Goal: Transaction & Acquisition: Obtain resource

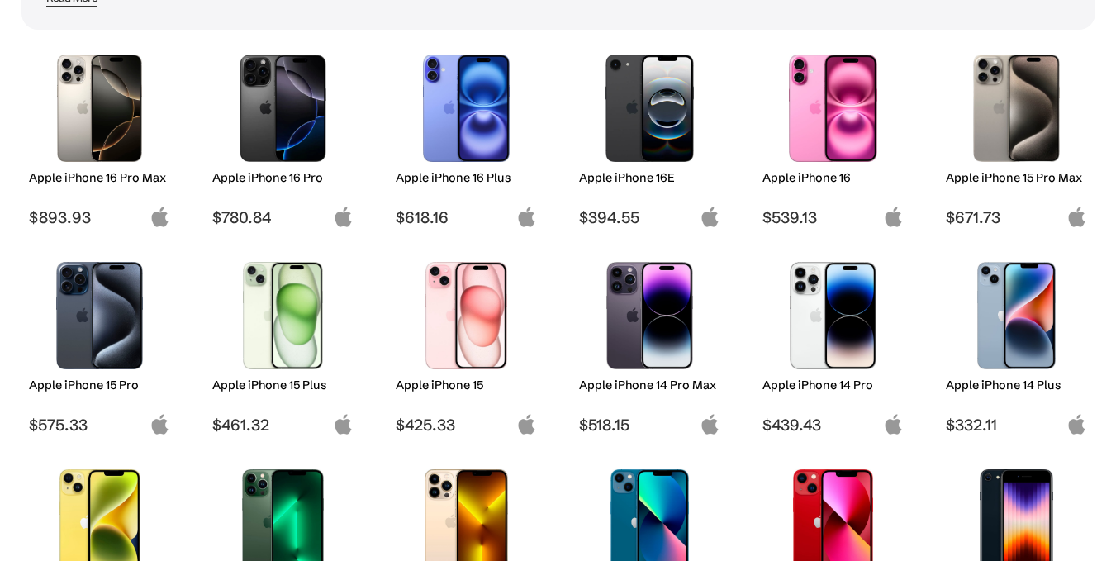
scroll to position [248, 0]
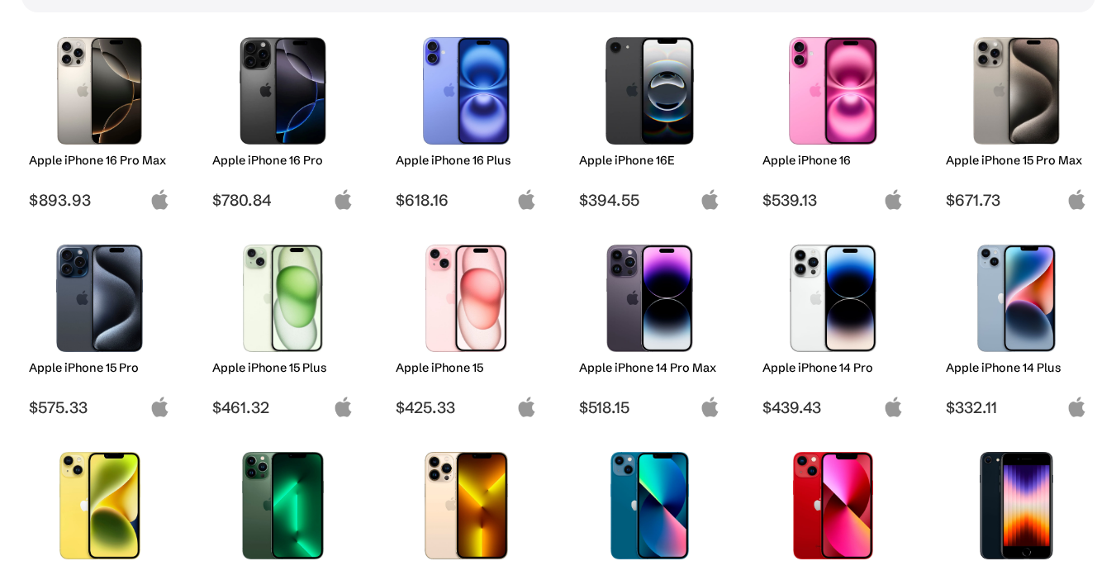
click at [252, 314] on img at bounding box center [283, 297] width 116 height 107
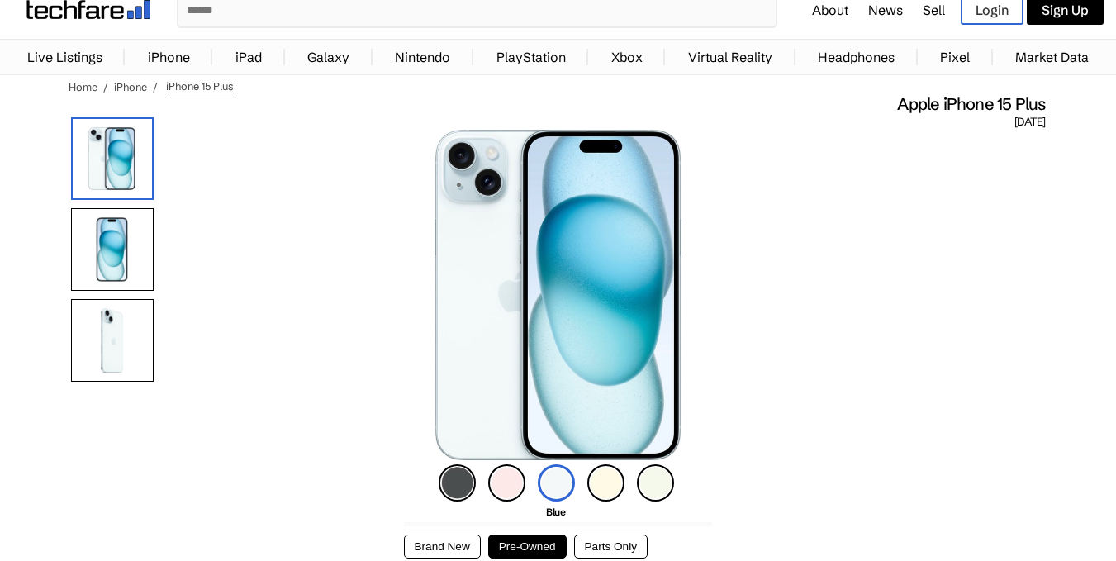
scroll to position [248, 0]
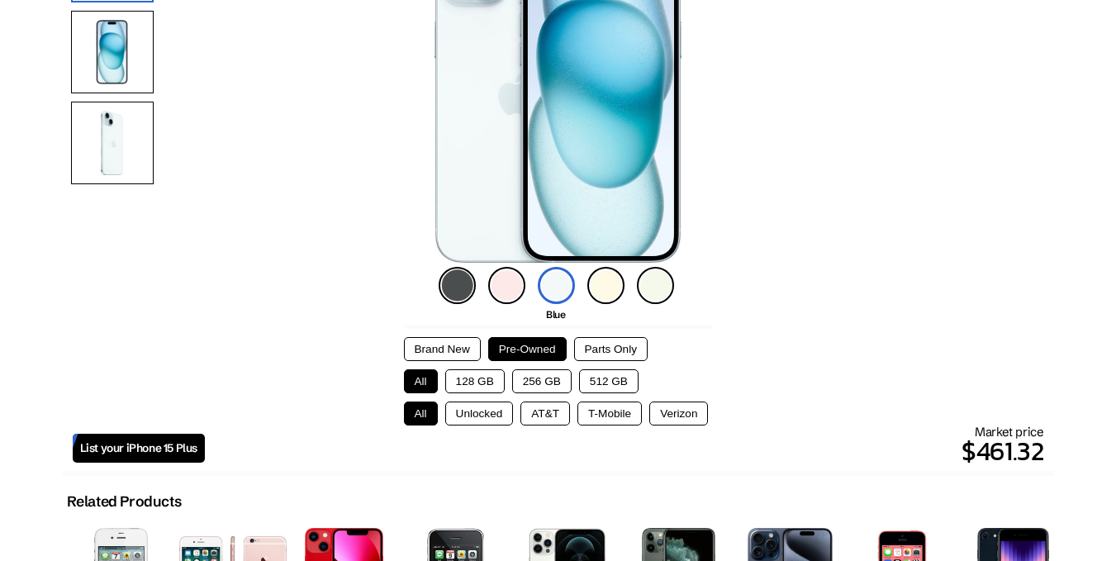
click at [455, 345] on button "Brand New" at bounding box center [442, 349] width 77 height 24
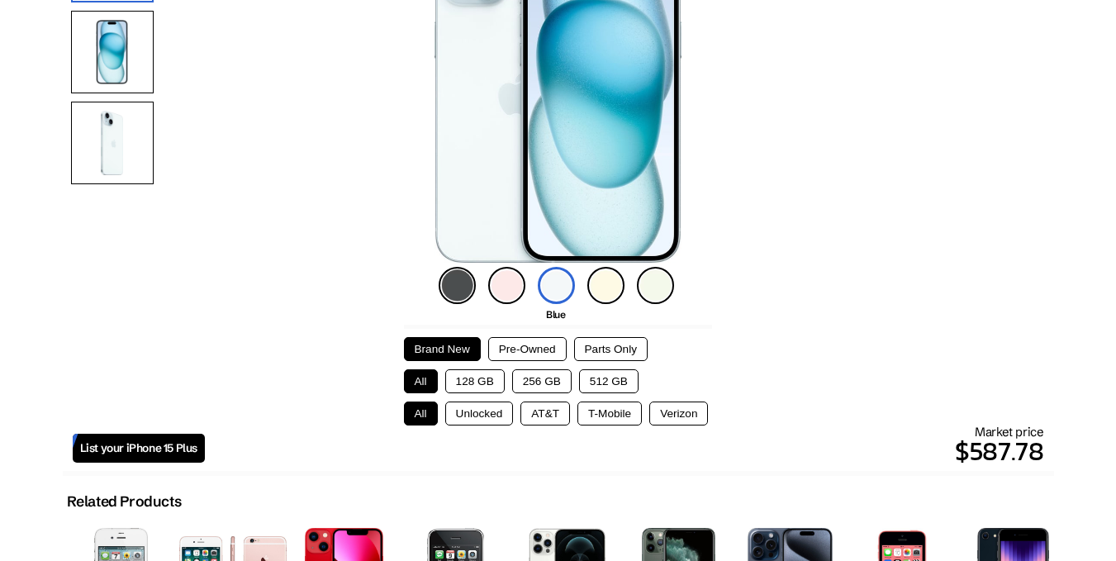
click at [508, 347] on button "Pre-Owned" at bounding box center [527, 349] width 78 height 24
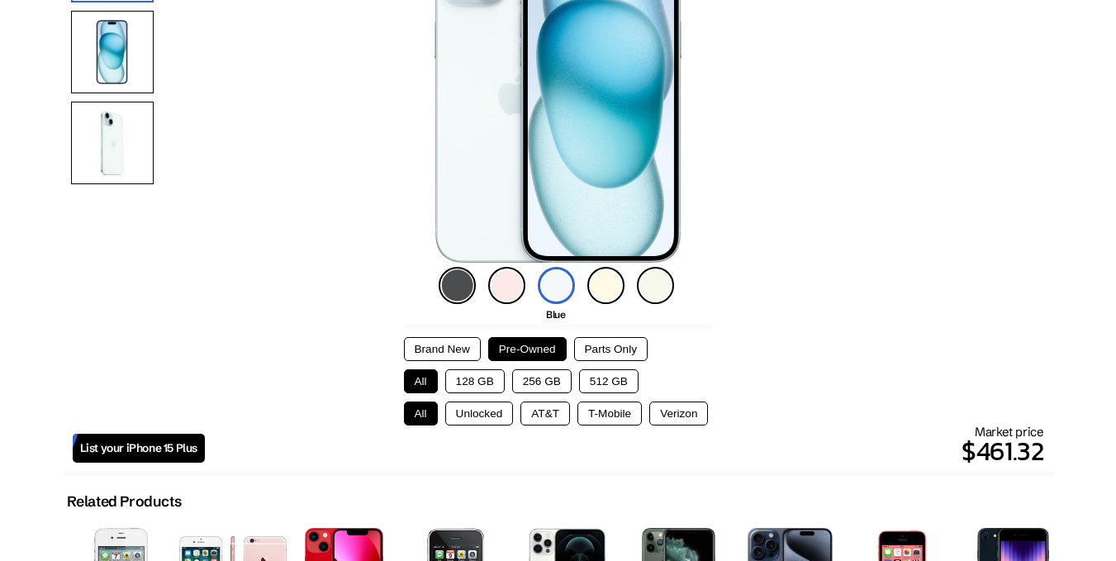
click at [598, 353] on button "Parts Only" at bounding box center [610, 349] width 73 height 24
click at [524, 350] on button "Pre-Owned" at bounding box center [527, 349] width 78 height 24
